Goal: Find specific page/section: Find specific page/section

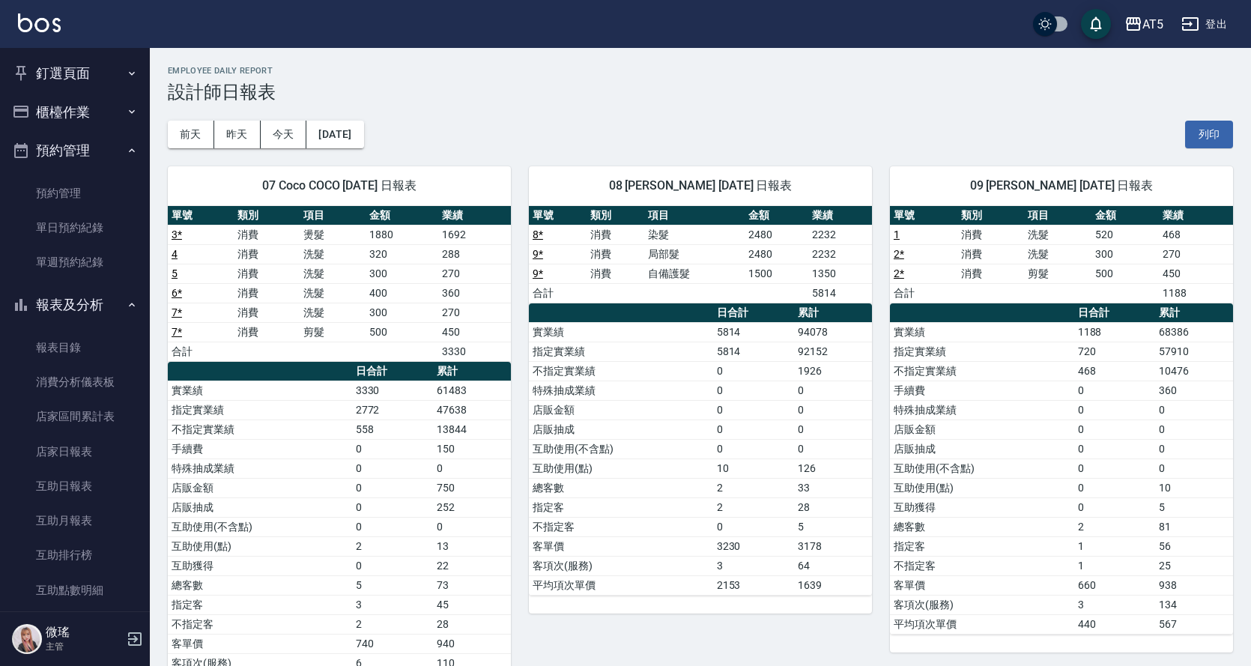
scroll to position [666, 0]
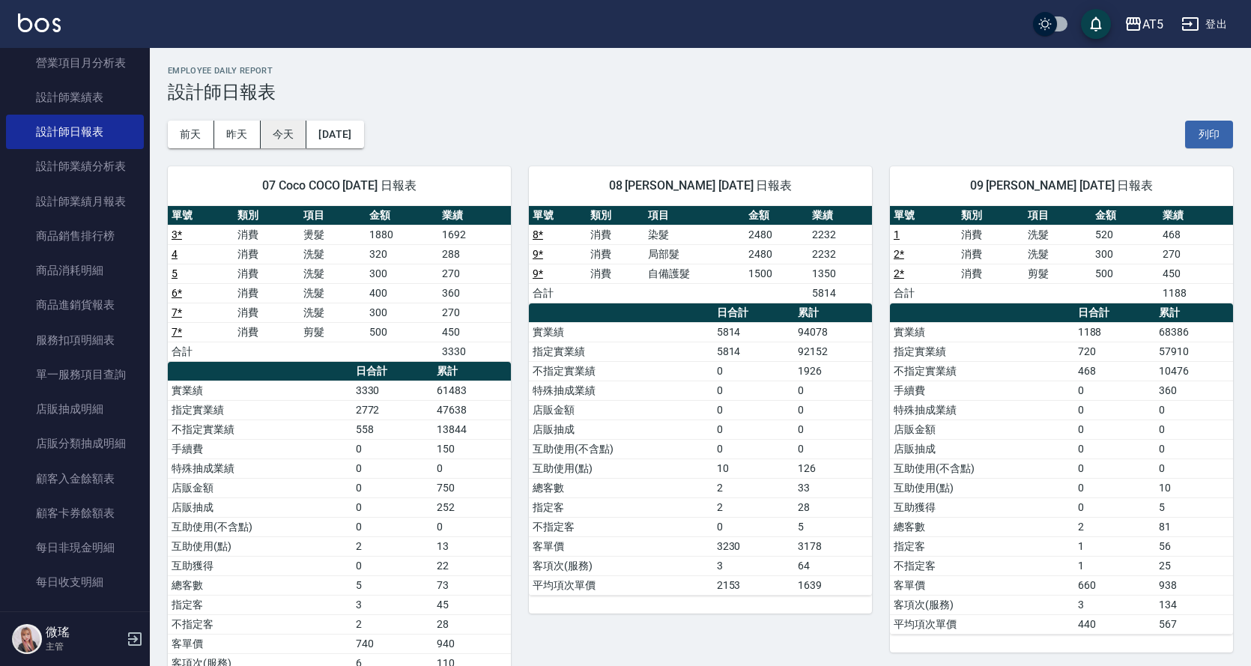
click at [270, 137] on button "今天" at bounding box center [284, 135] width 46 height 28
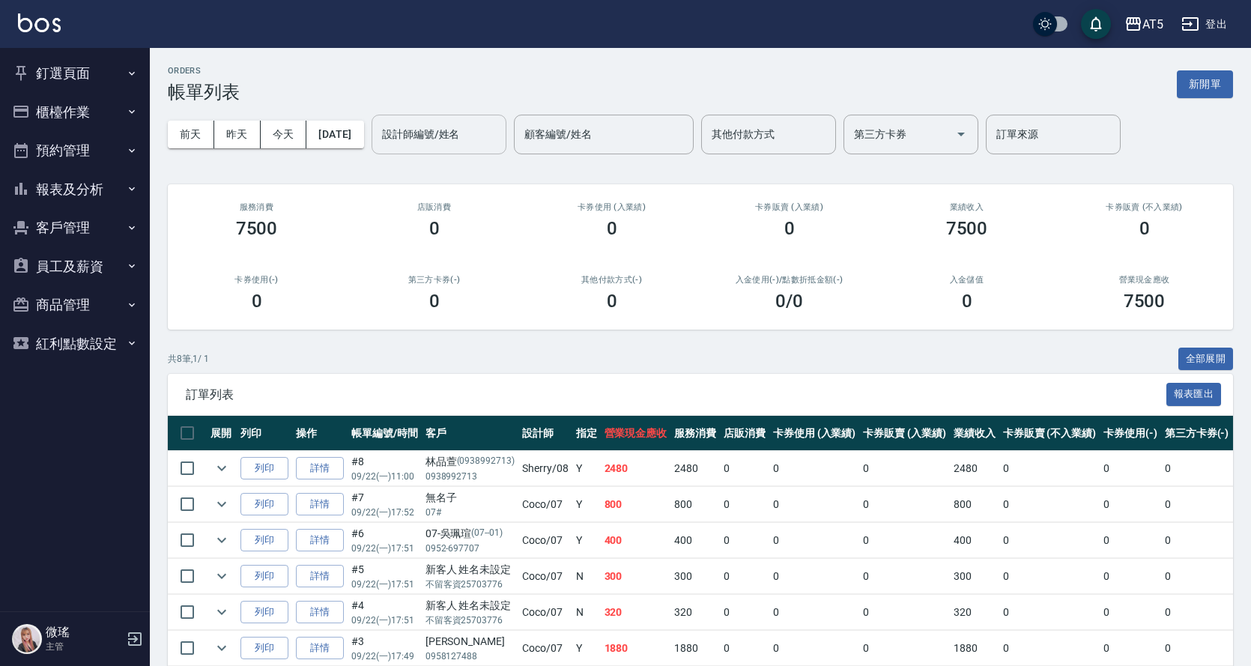
click at [419, 135] on input "設計師編號/姓名" at bounding box center [438, 134] width 121 height 26
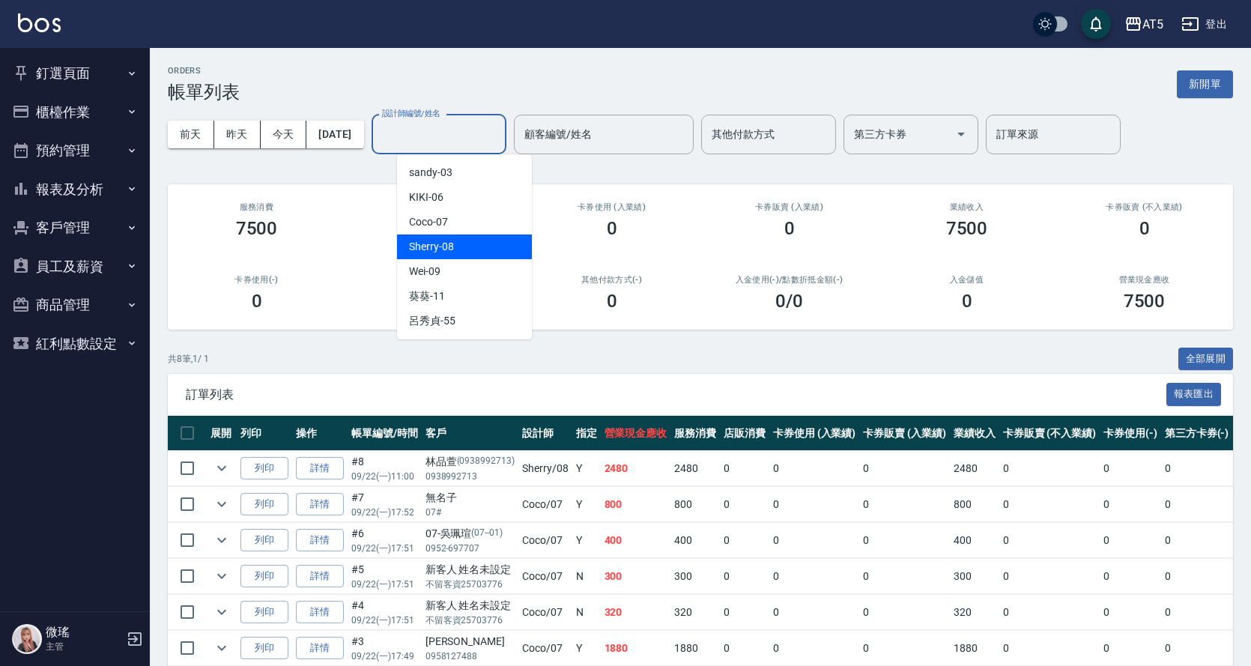
click at [453, 243] on div "Sherry -08" at bounding box center [464, 246] width 135 height 25
type input "Sherry-08"
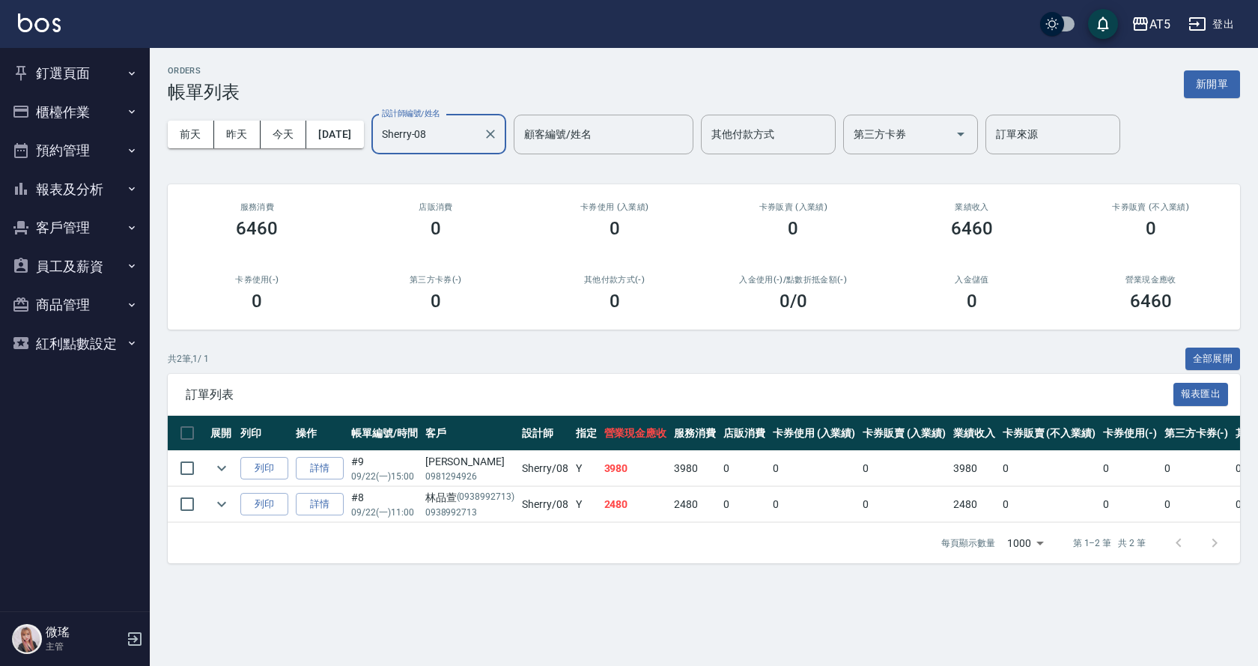
click at [60, 192] on button "報表及分析" at bounding box center [75, 189] width 138 height 39
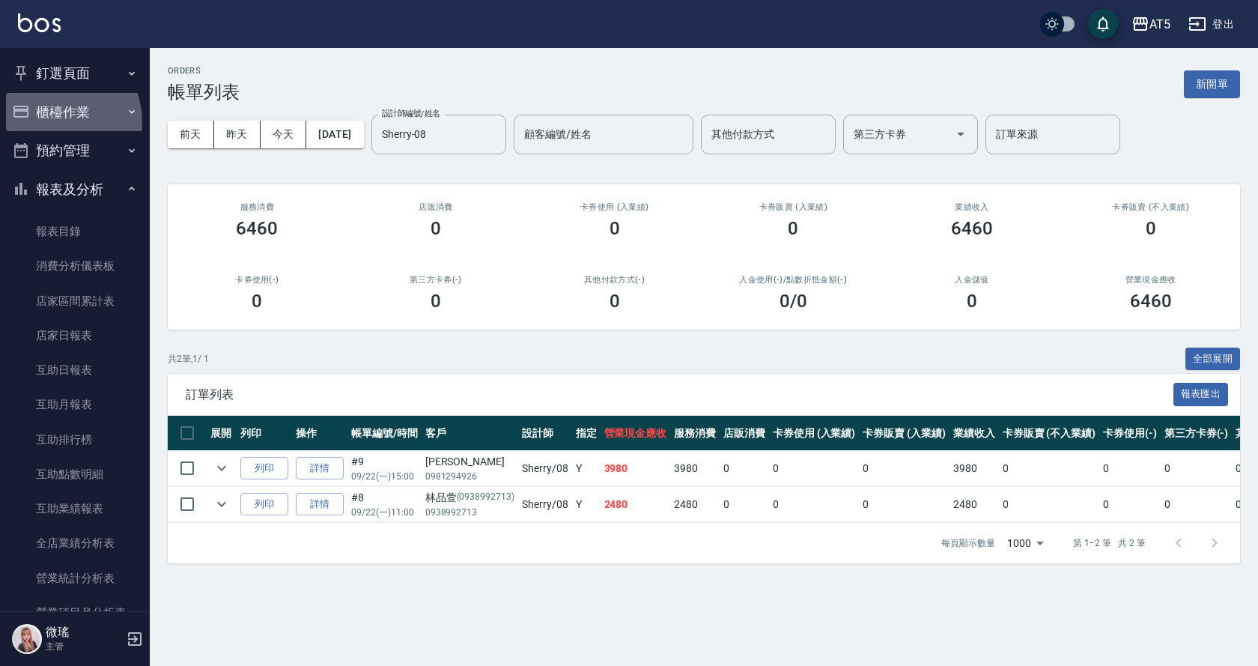
click at [41, 123] on button "櫃檯作業" at bounding box center [75, 112] width 138 height 39
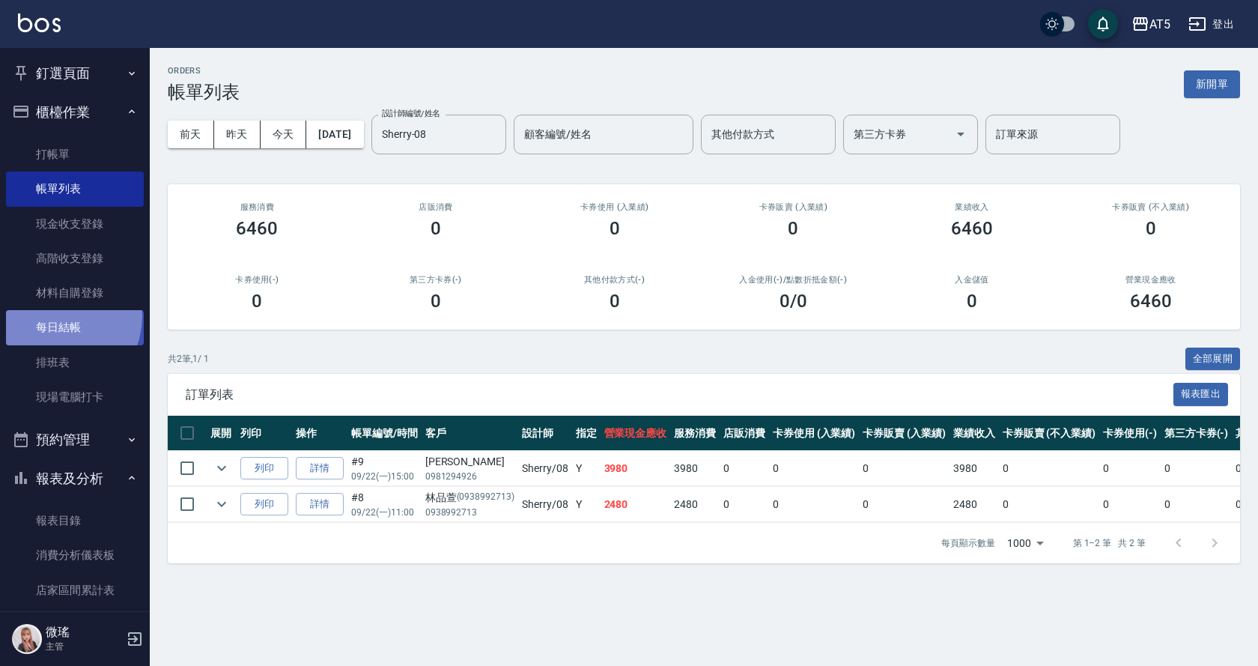
click at [52, 315] on link "每日結帳" at bounding box center [75, 327] width 138 height 34
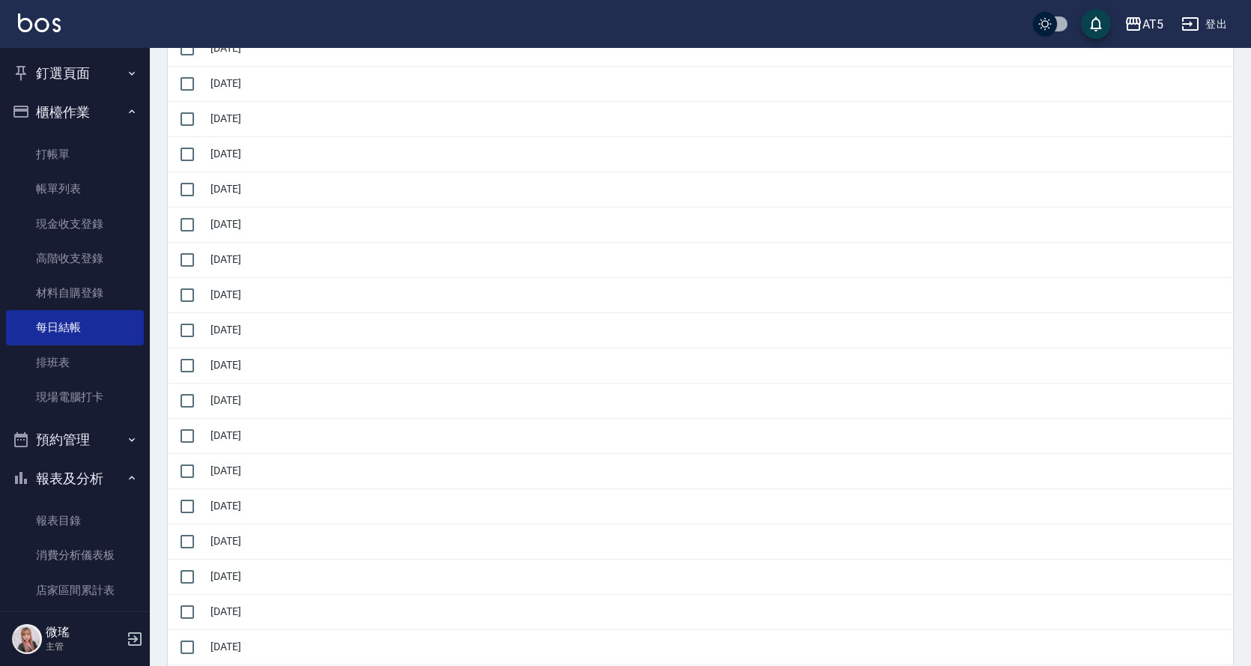
scroll to position [449, 0]
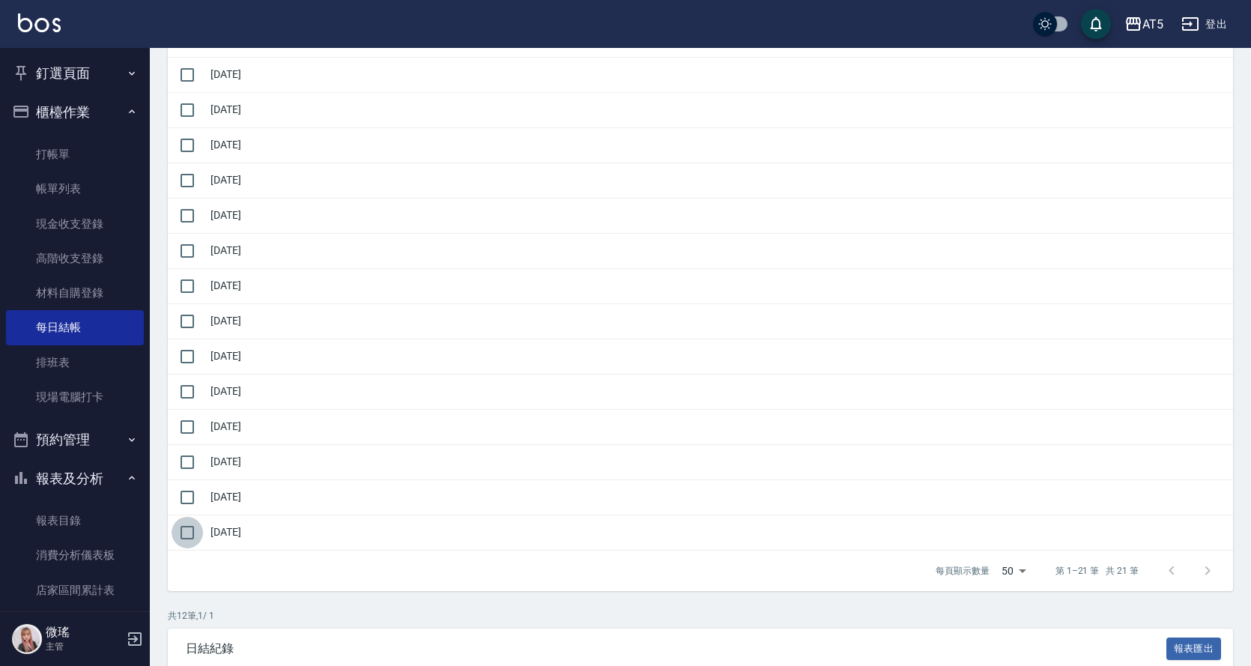
click at [185, 538] on input "checkbox" at bounding box center [186, 532] width 31 height 31
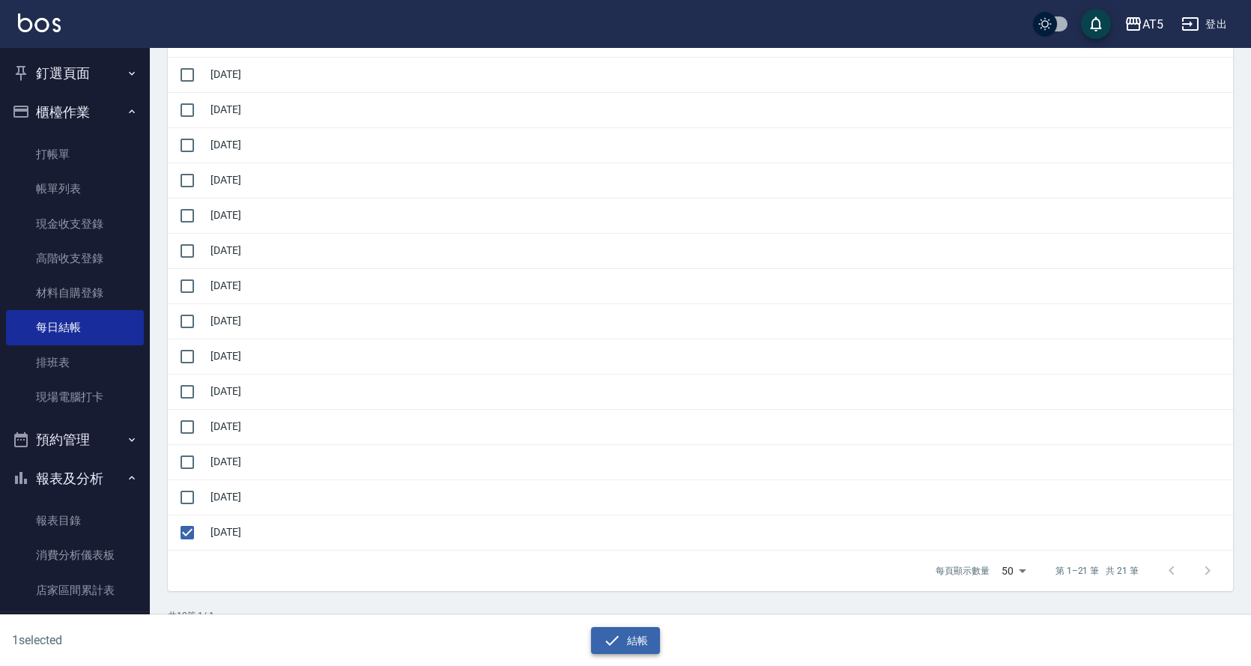
click at [610, 646] on icon "button" at bounding box center [612, 640] width 18 height 18
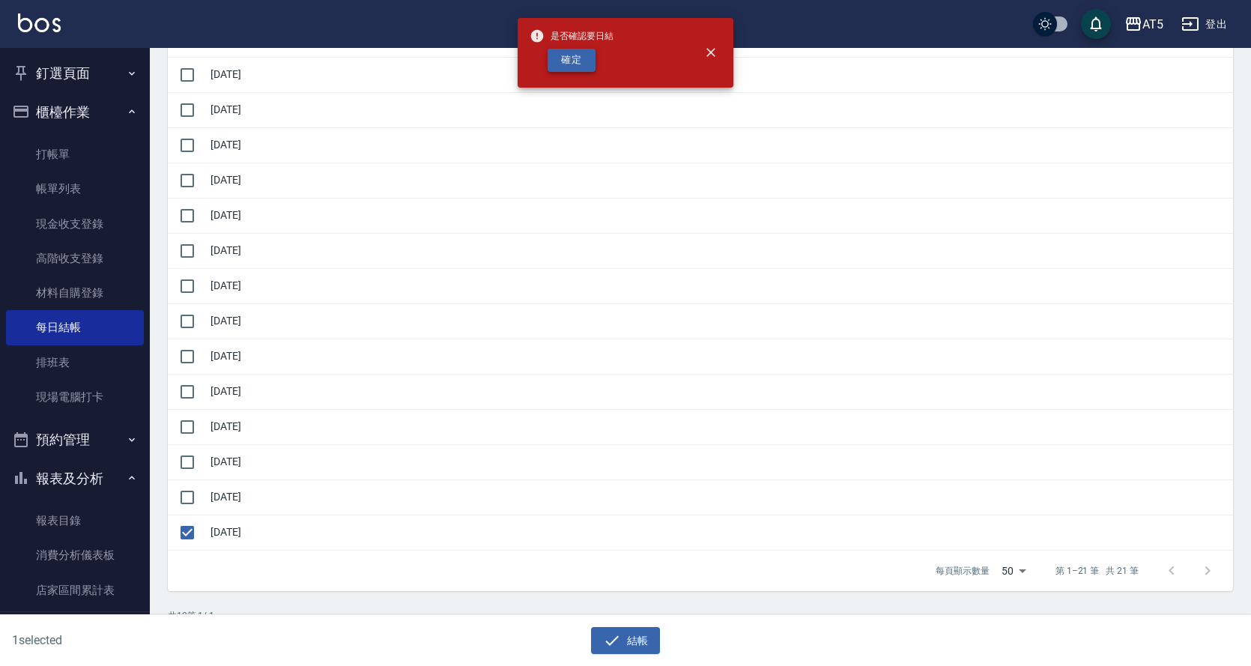
click at [580, 67] on button "確定" at bounding box center [571, 60] width 48 height 23
checkbox input "false"
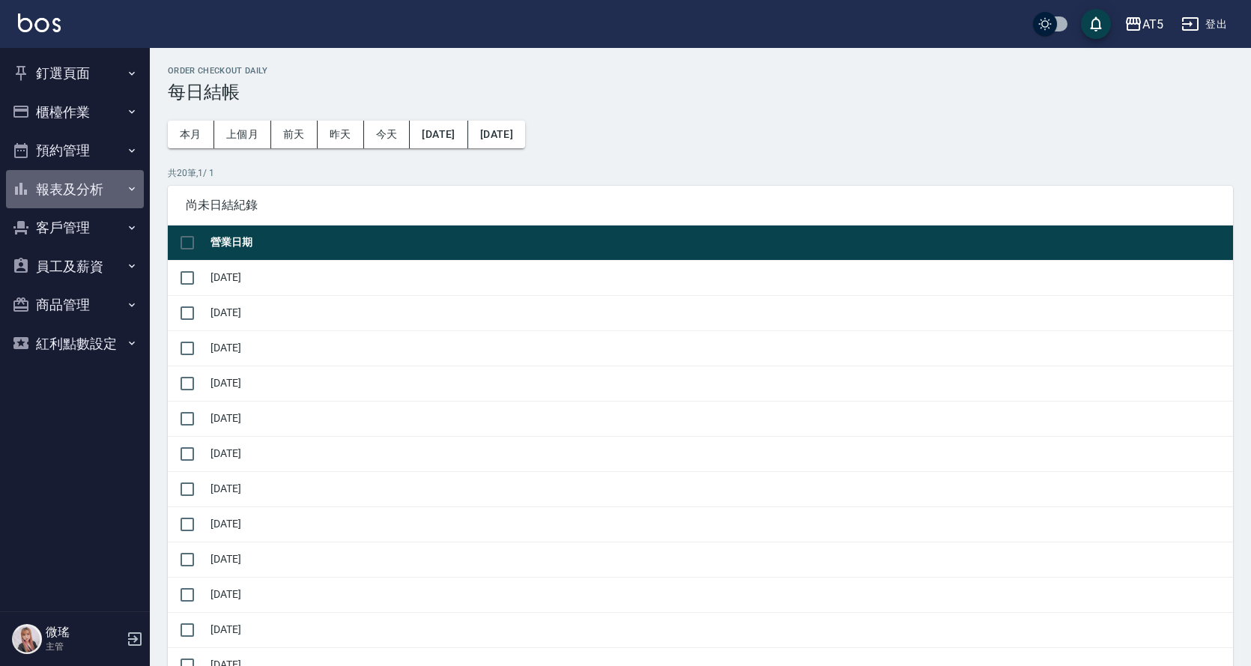
click at [77, 186] on button "報表及分析" at bounding box center [75, 189] width 138 height 39
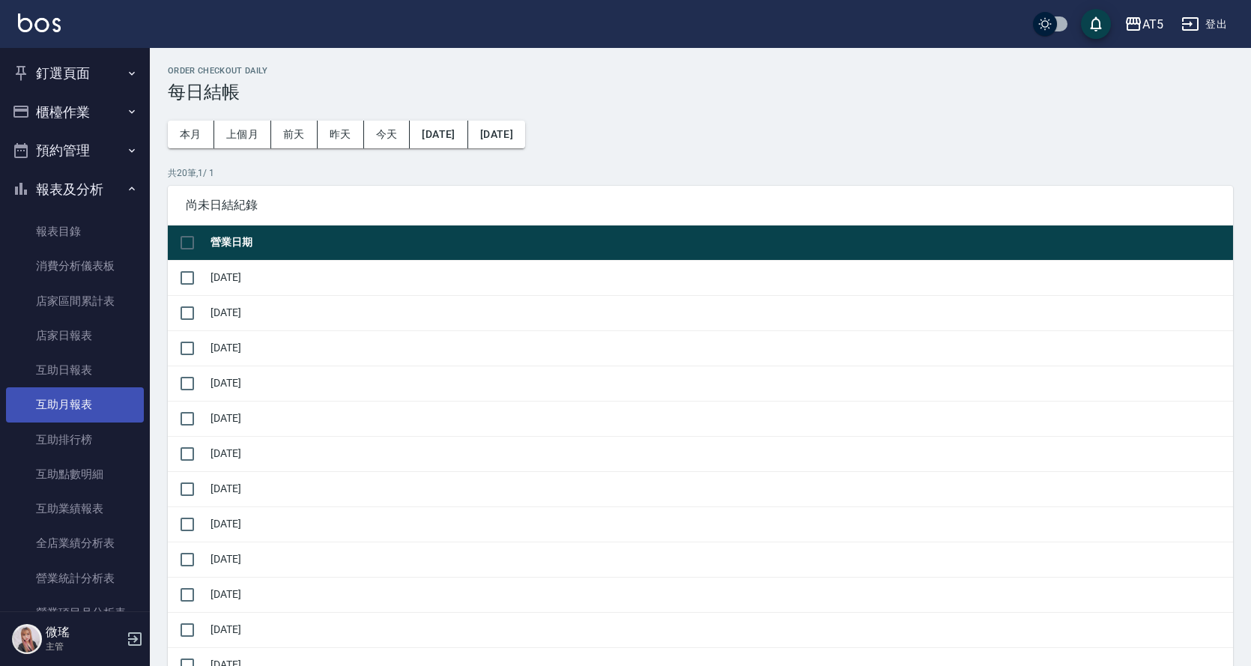
scroll to position [75, 0]
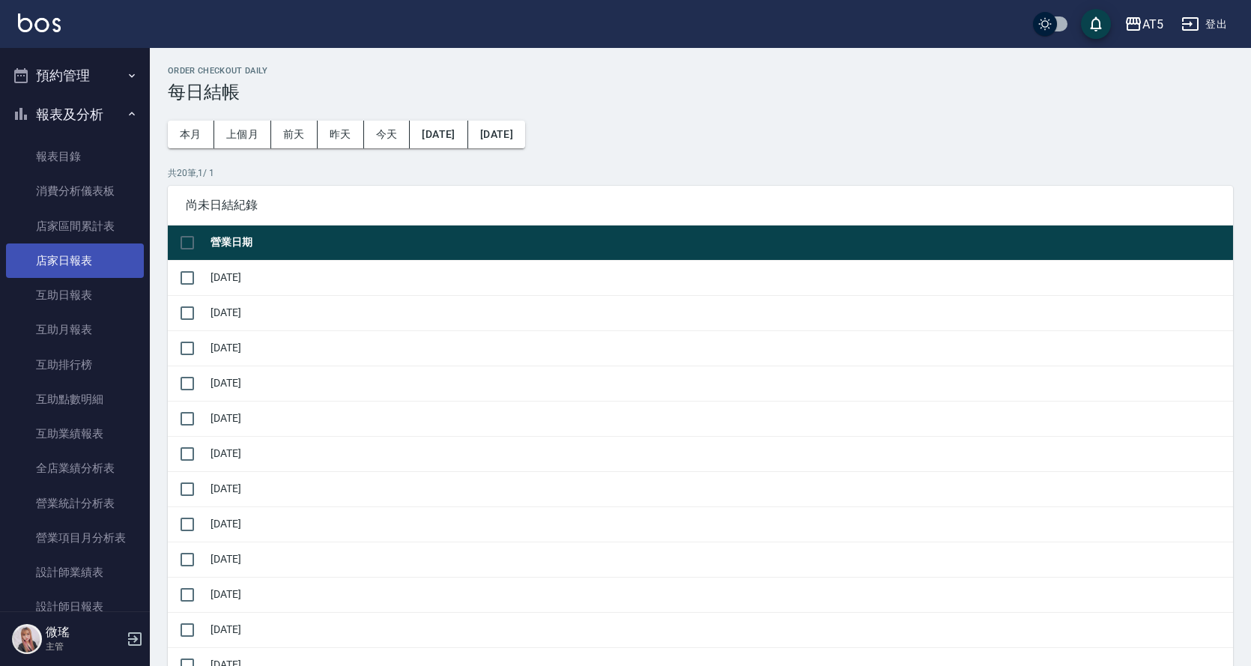
click at [61, 253] on link "店家日報表" at bounding box center [75, 260] width 138 height 34
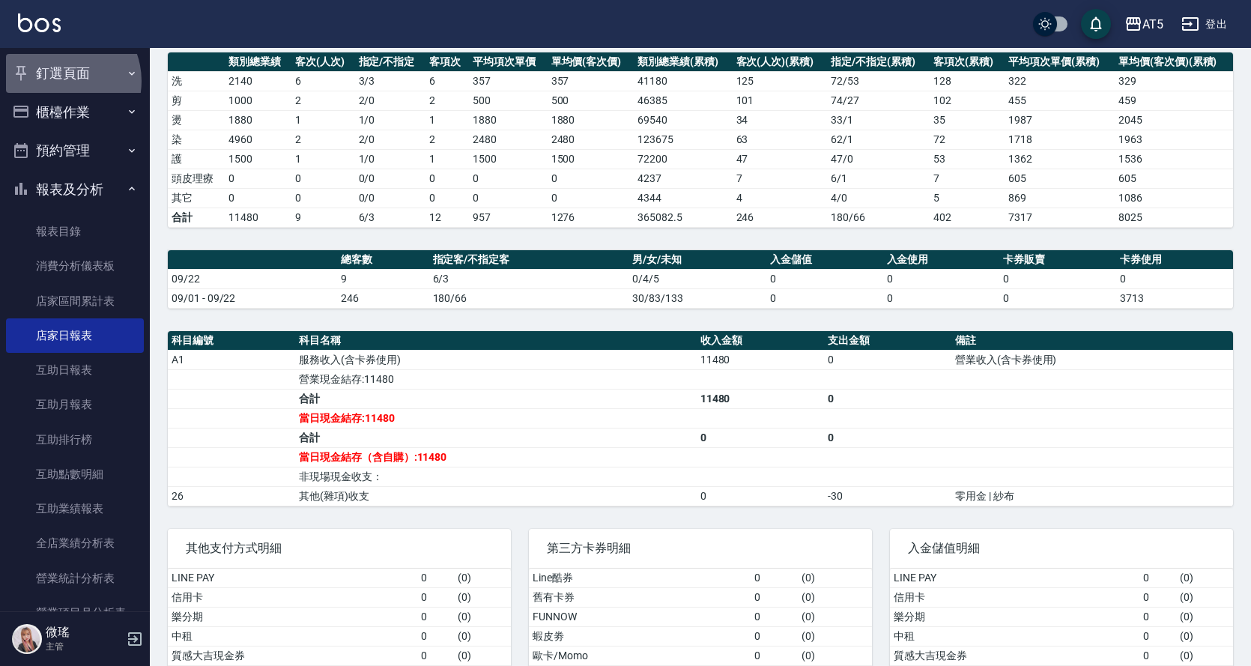
click at [60, 81] on button "釘選頁面" at bounding box center [75, 73] width 138 height 39
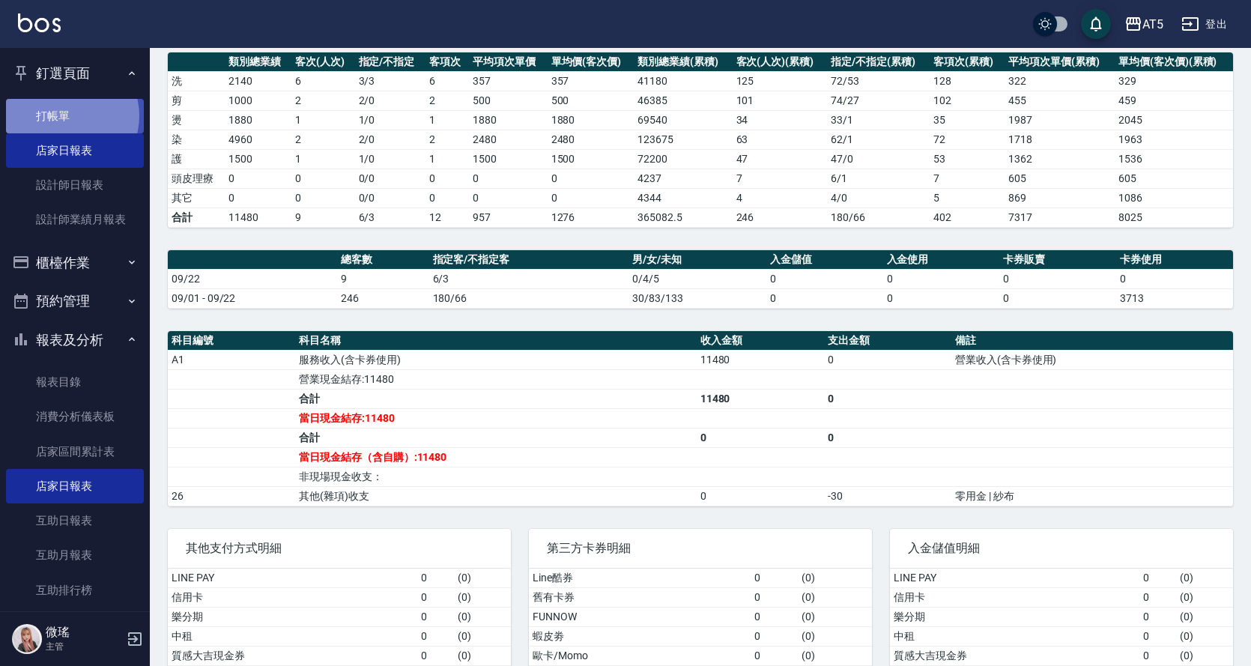
click at [64, 115] on link "打帳單" at bounding box center [75, 116] width 138 height 34
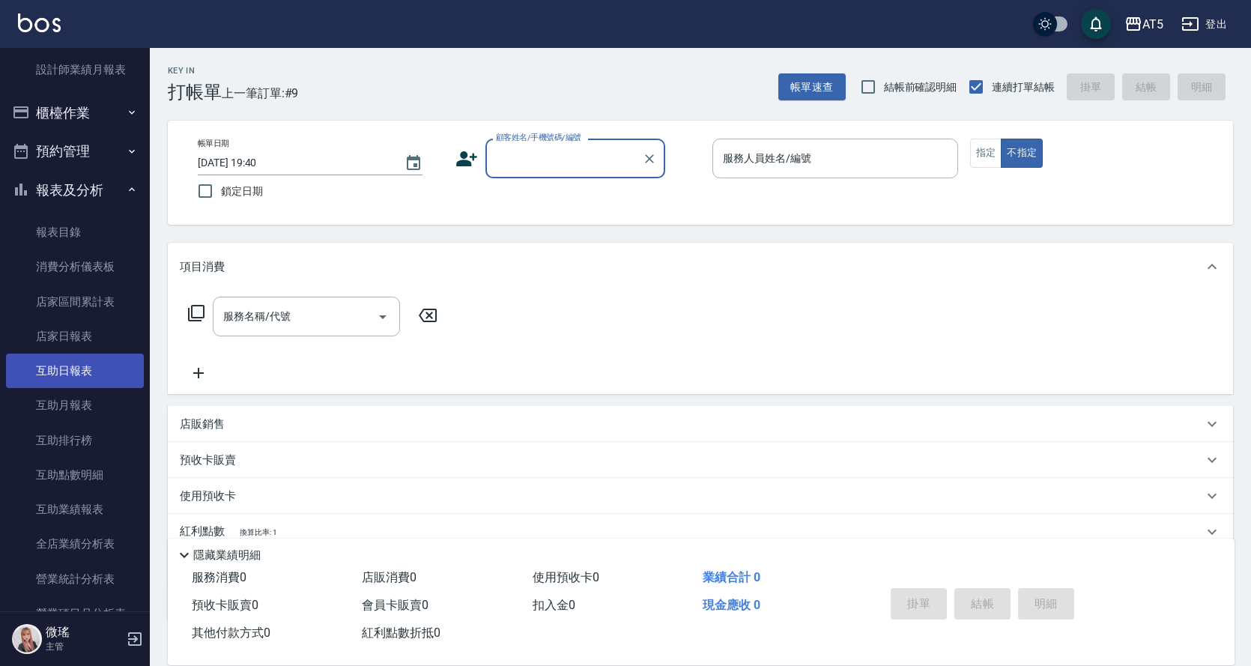
scroll to position [300, 0]
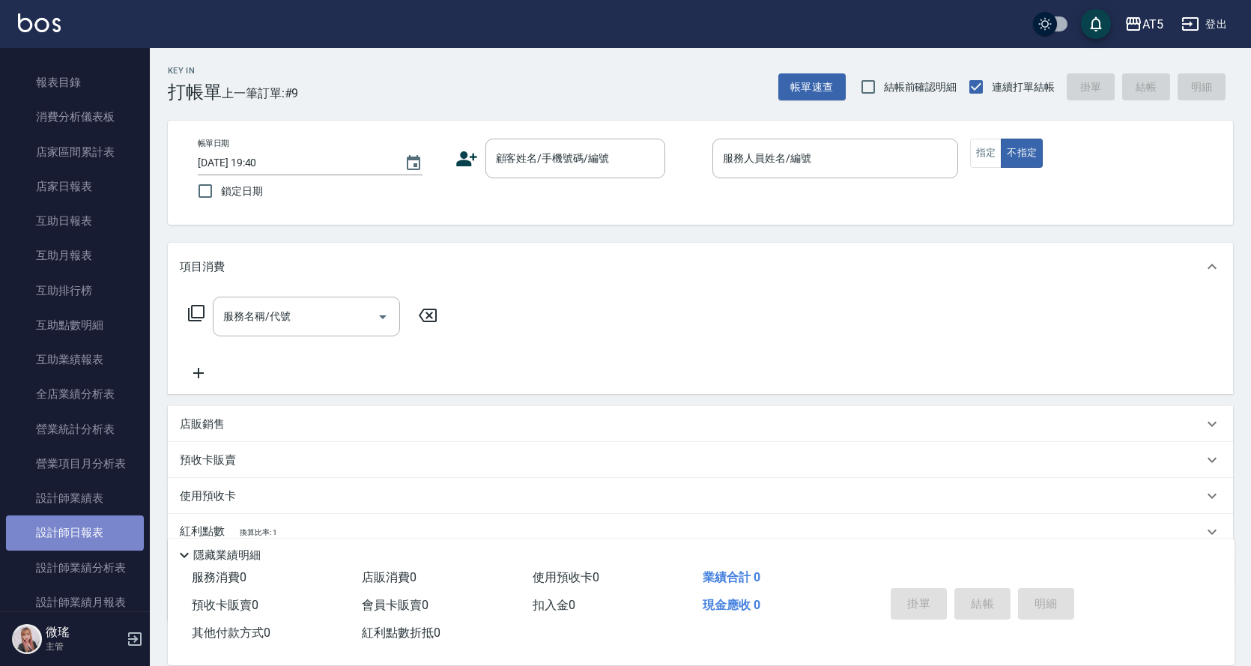
click at [74, 532] on link "設計師日報表" at bounding box center [75, 532] width 138 height 34
